Goal: Book appointment/travel/reservation

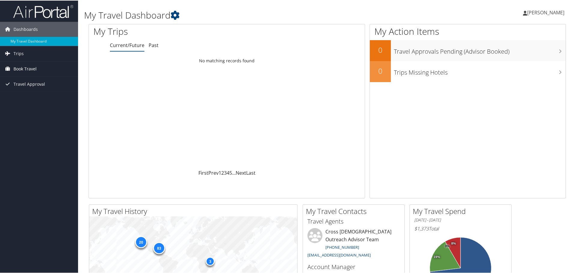
click at [29, 66] on span "Book Travel" at bounding box center [25, 68] width 23 height 15
click at [39, 99] on link "Book/Manage Online Trips" at bounding box center [39, 98] width 78 height 9
click at [33, 61] on li "Trips Current/Future Trips Past Trips Trips Missing Hotels" at bounding box center [39, 53] width 78 height 15
click at [24, 69] on span "Book Travel" at bounding box center [25, 68] width 23 height 15
click at [32, 97] on link "Book/Manage Online Trips" at bounding box center [39, 98] width 78 height 9
